Goal: Information Seeking & Learning: Compare options

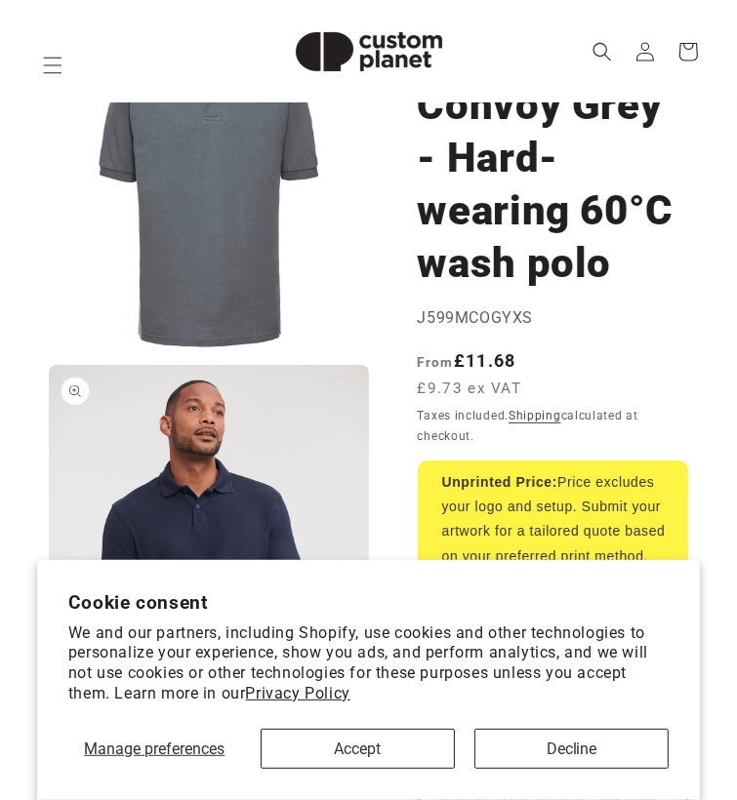
scroll to position [98, 0]
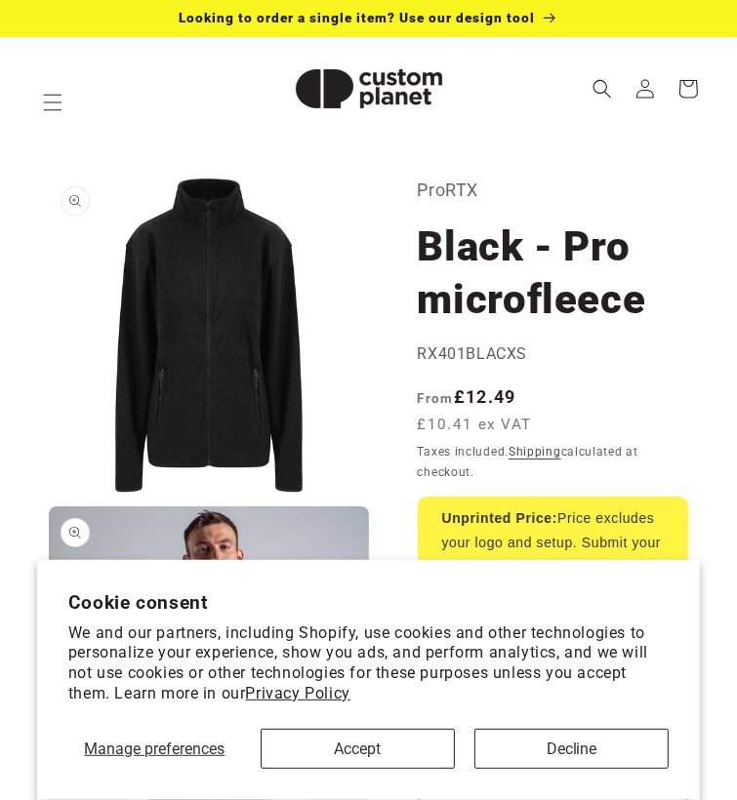
scroll to position [98, 0]
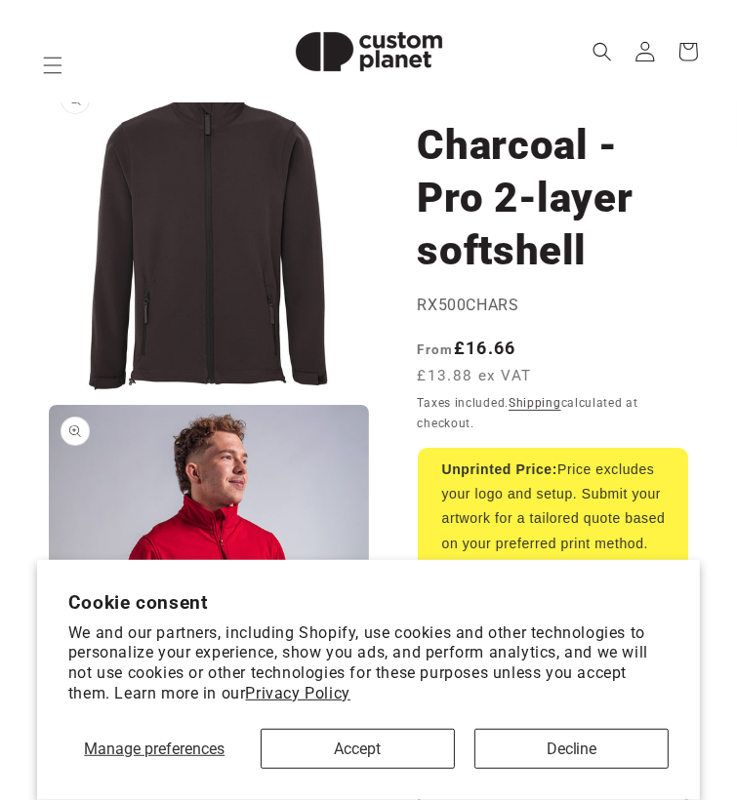
scroll to position [98, 0]
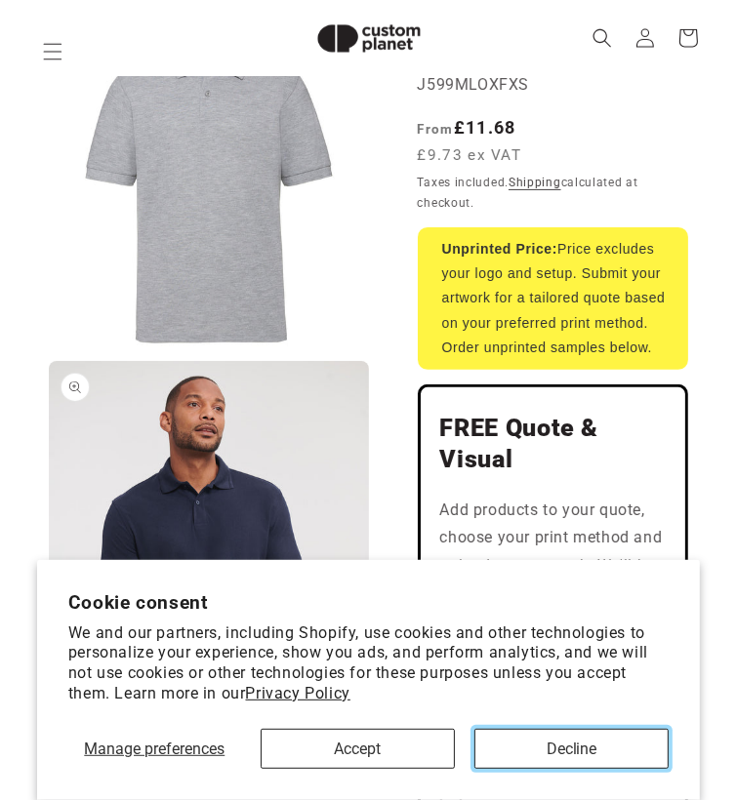
click at [590, 730] on button "Decline" at bounding box center [571, 749] width 194 height 40
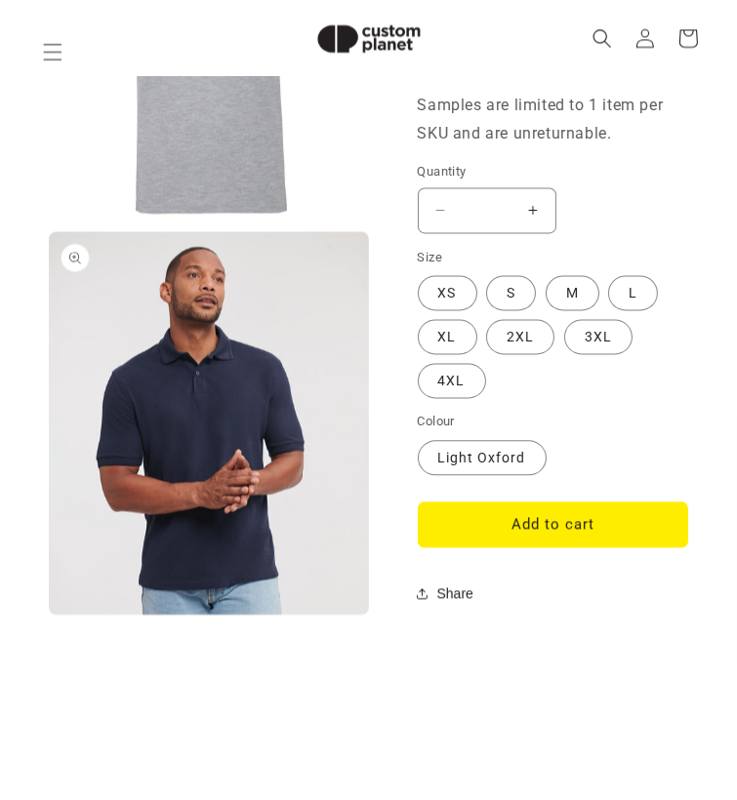
scroll to position [2022, 0]
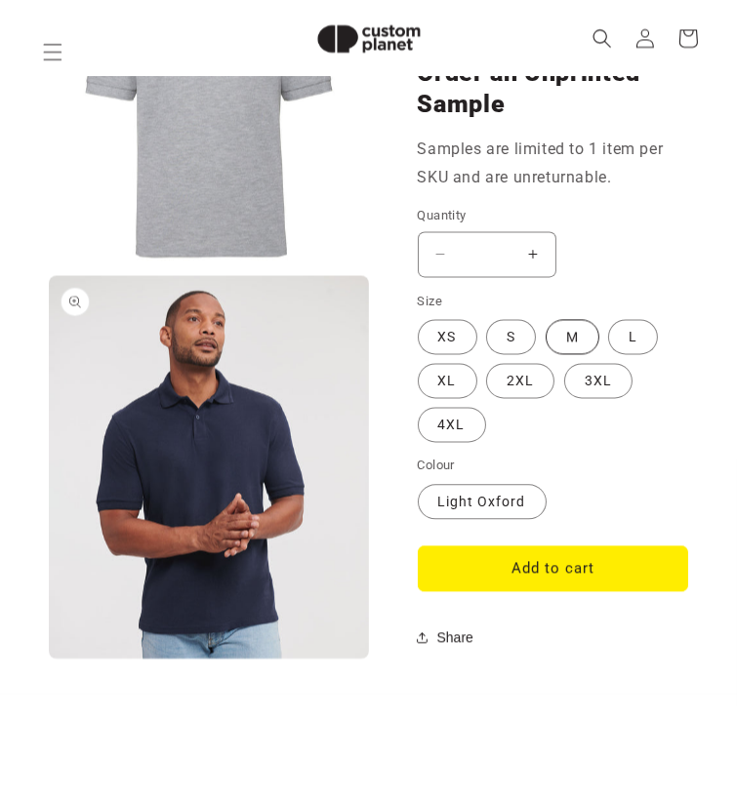
click at [558, 354] on label "M Variant sold out or unavailable" at bounding box center [573, 336] width 54 height 35
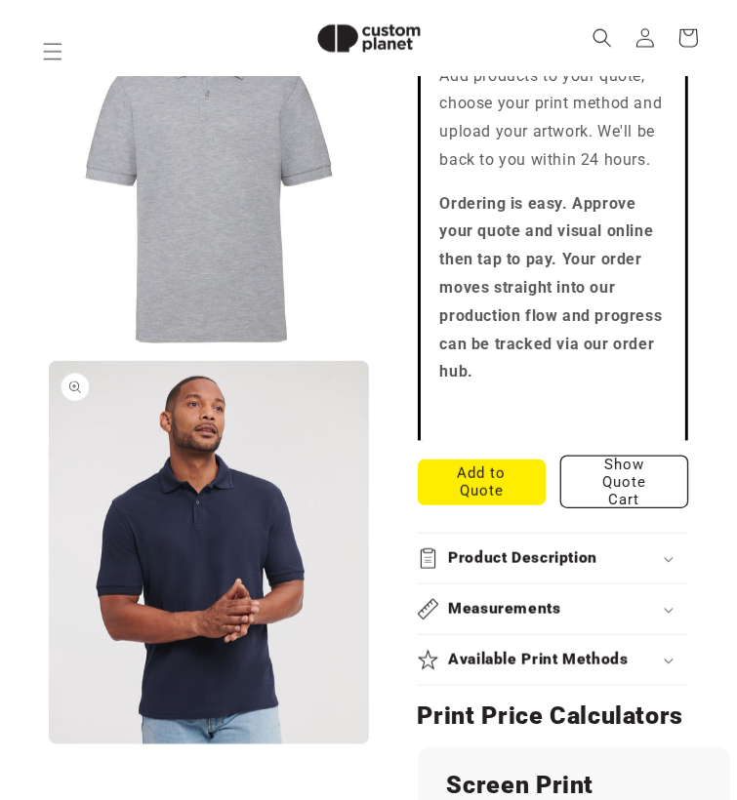
scroll to position [656, 0]
